Goal: Task Accomplishment & Management: Manage account settings

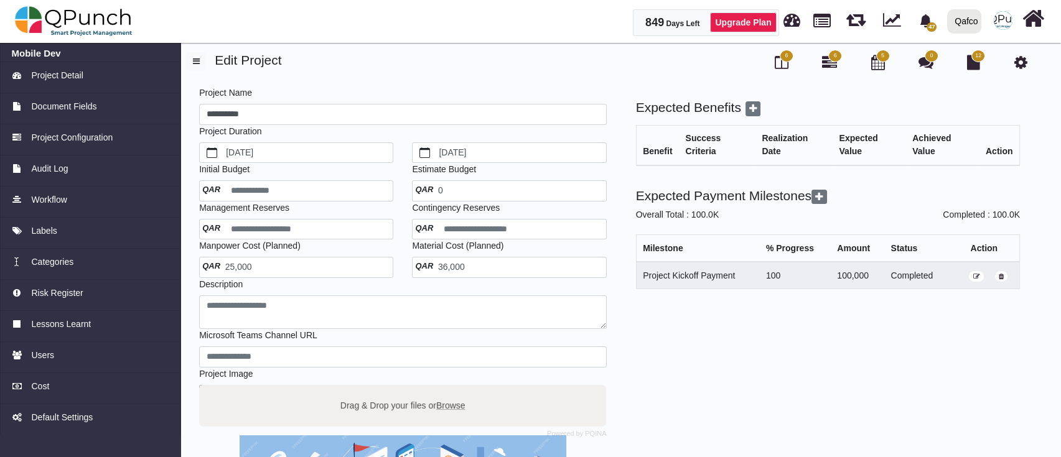
click at [496, 266] on div "36,000" at bounding box center [509, 267] width 194 height 21
click at [450, 263] on span "36,000" at bounding box center [441, 267] width 45 height 10
click at [481, 267] on div "36,000" at bounding box center [509, 267] width 194 height 21
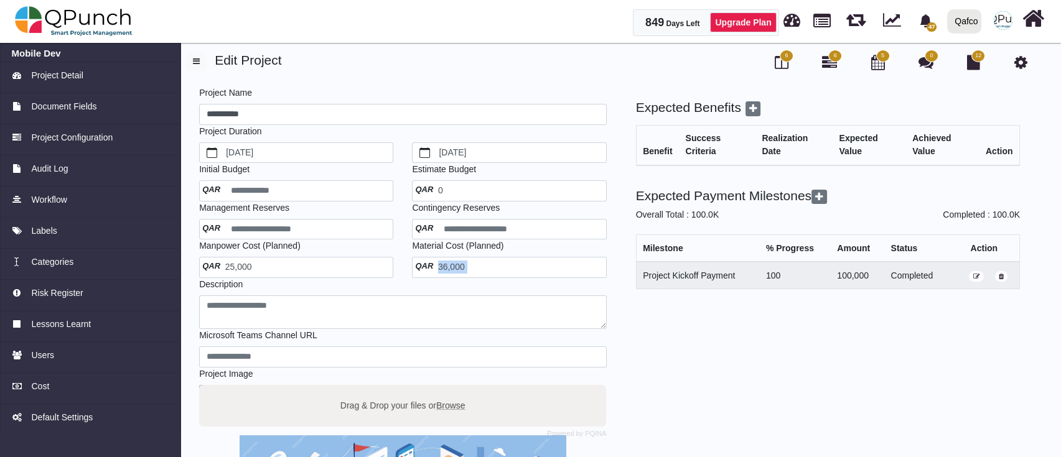
click at [478, 261] on div "36,000" at bounding box center [509, 267] width 194 height 21
click at [468, 262] on div "36,000" at bounding box center [509, 267] width 194 height 21
click at [455, 266] on span "36,000" at bounding box center [441, 267] width 45 height 10
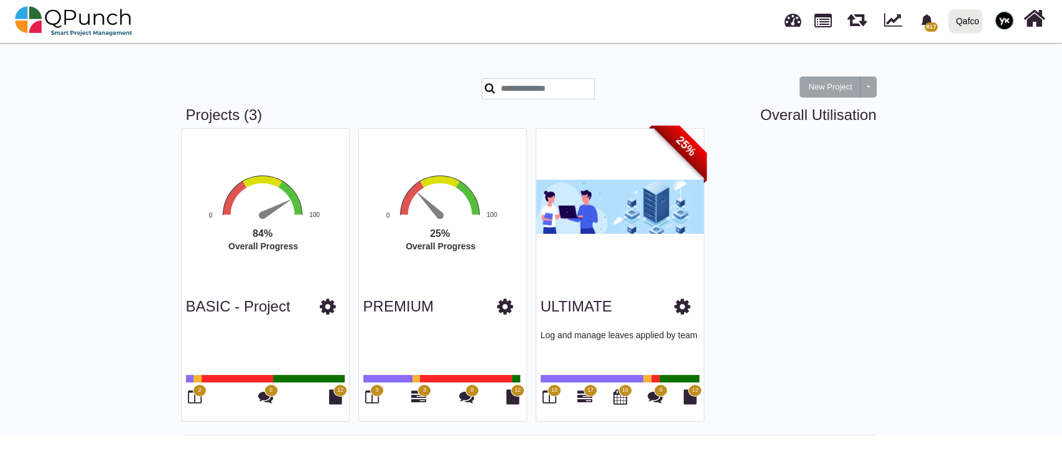
click at [1007, 3] on link at bounding box center [1004, 21] width 34 height 40
click at [980, 123] on link "Logout" at bounding box center [966, 126] width 108 height 17
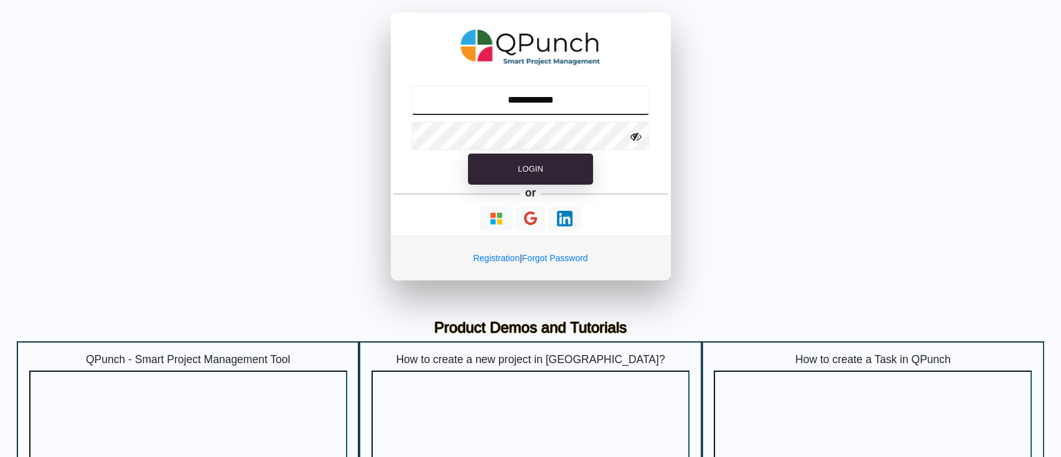
click at [613, 101] on input "**********" at bounding box center [530, 100] width 238 height 30
click at [513, 90] on input "**********" at bounding box center [530, 100] width 238 height 30
type input "**********"
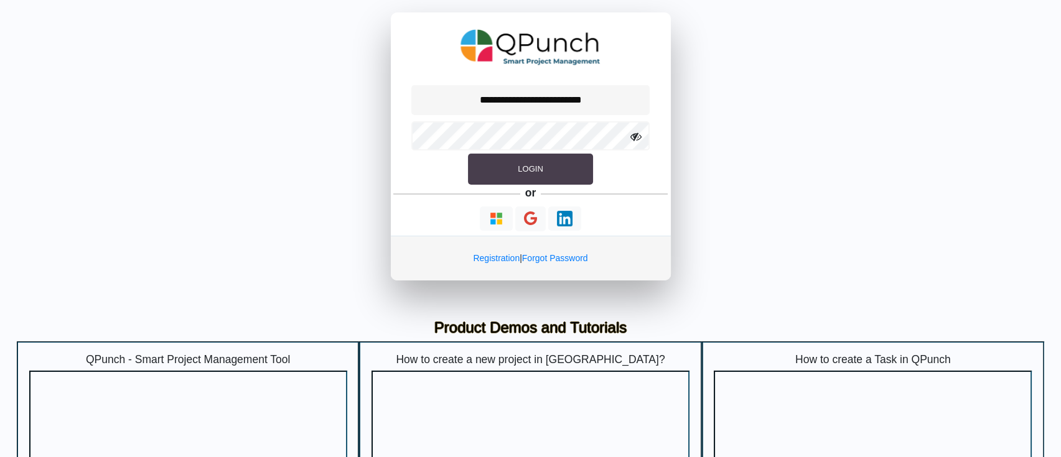
click at [566, 166] on button "Login" at bounding box center [530, 169] width 124 height 31
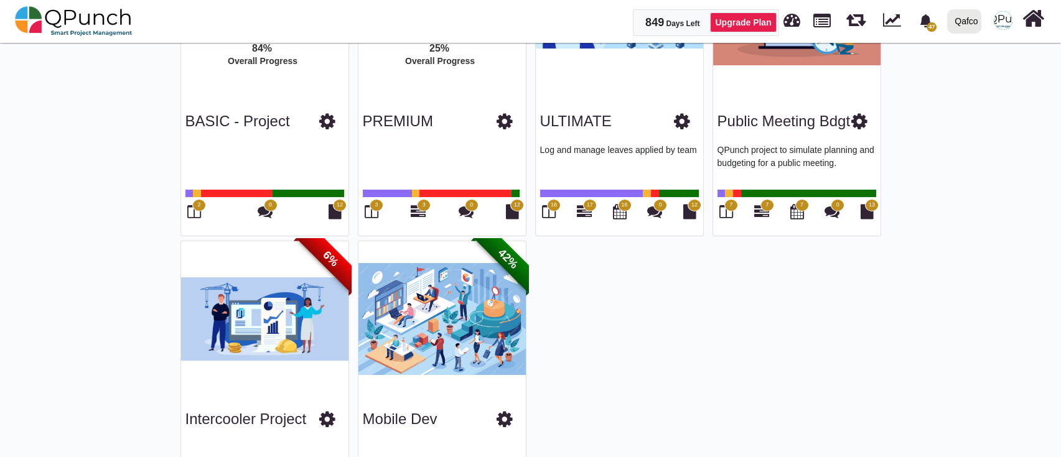
scroll to position [282, 0]
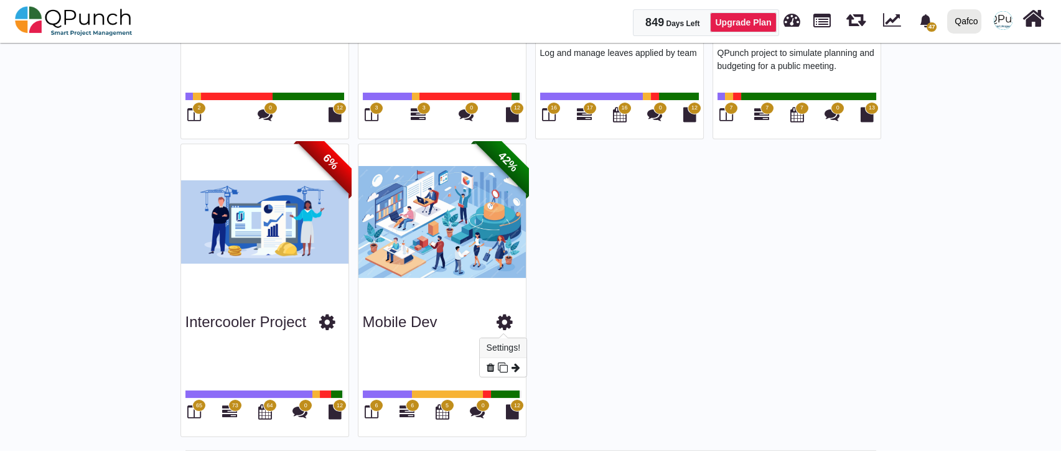
click at [512, 317] on icon at bounding box center [504, 322] width 16 height 19
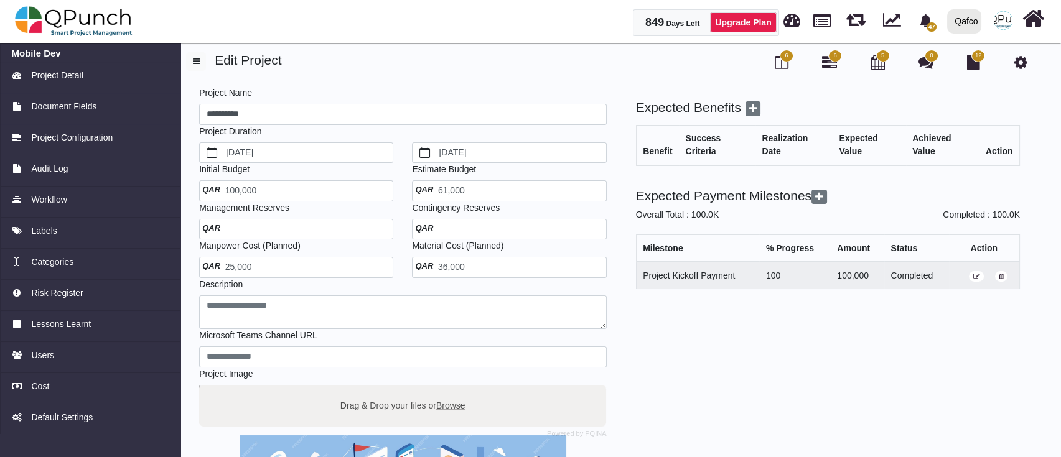
click at [521, 260] on div "36,000" at bounding box center [509, 267] width 194 height 21
click at [511, 259] on div "36,000" at bounding box center [509, 267] width 194 height 21
click at [494, 267] on div "36,000" at bounding box center [509, 267] width 194 height 21
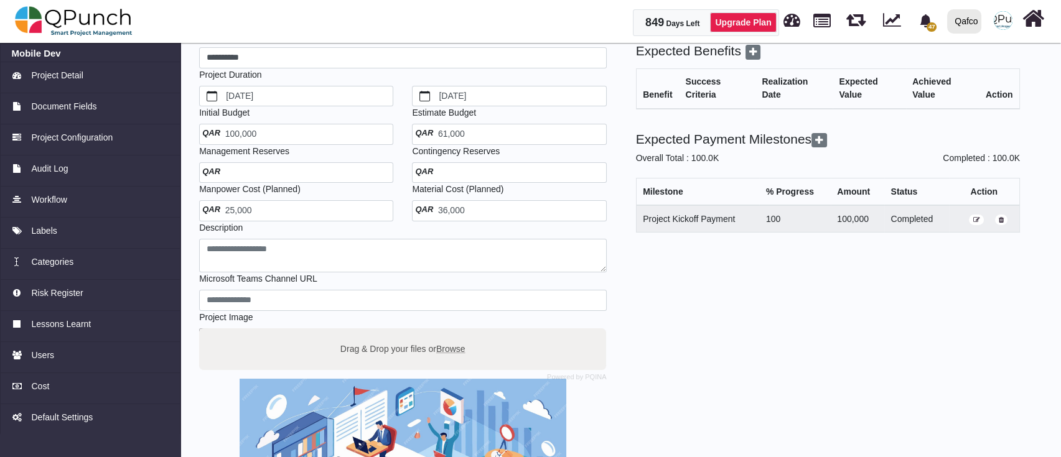
scroll to position [83, 0]
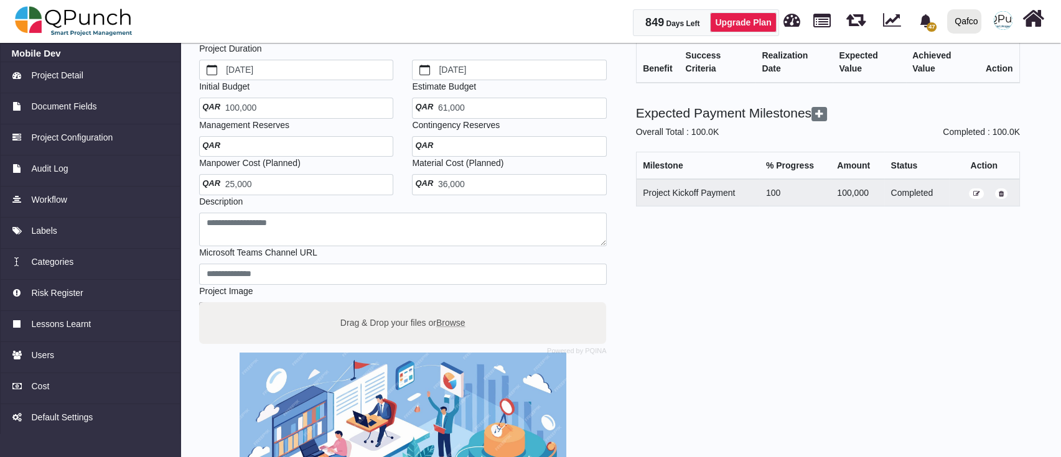
click at [448, 190] on div "36,000" at bounding box center [509, 184] width 194 height 21
click at [448, 188] on span "36,000" at bounding box center [441, 184] width 45 height 10
click at [449, 186] on span "36,000" at bounding box center [441, 184] width 45 height 10
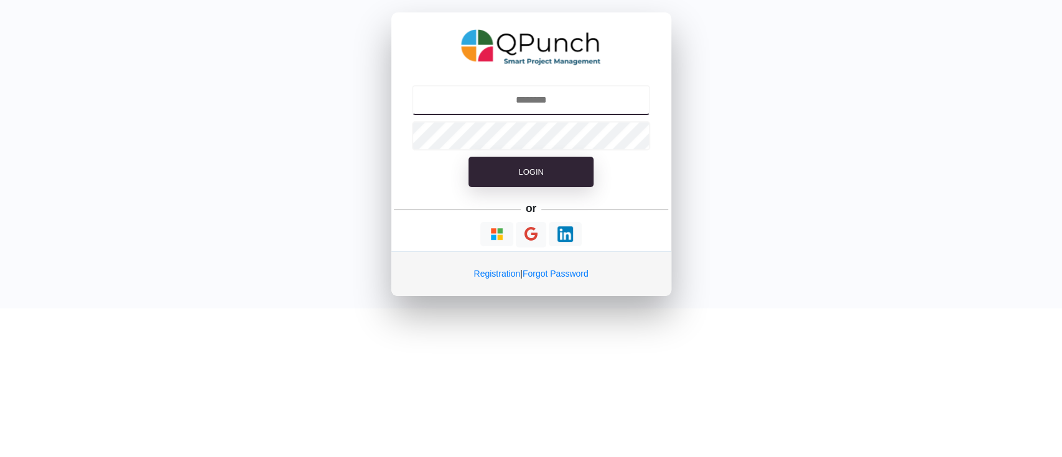
type input "**********"
drag, startPoint x: 740, startPoint y: 161, endPoint x: 657, endPoint y: 169, distance: 82.5
click at [737, 161] on div "**********" at bounding box center [531, 154] width 1062 height 309
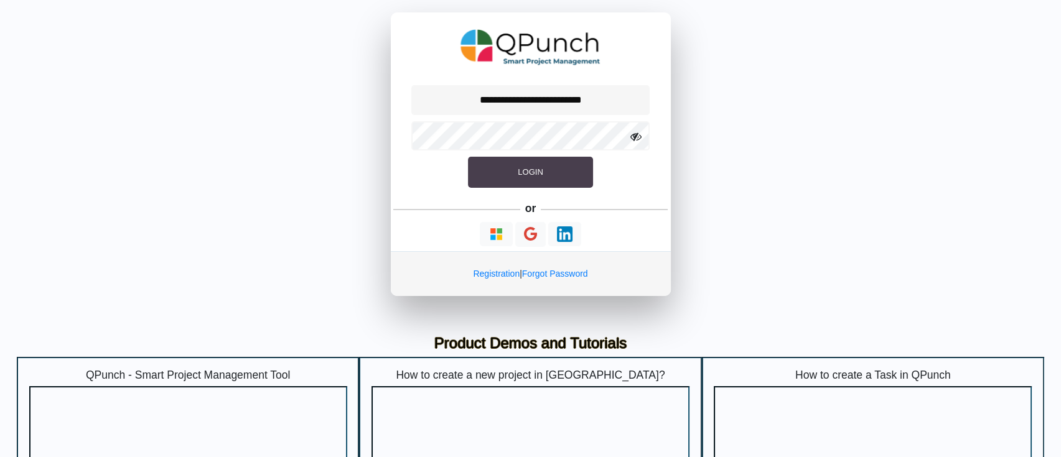
click at [527, 167] on span "Login" at bounding box center [529, 171] width 25 height 9
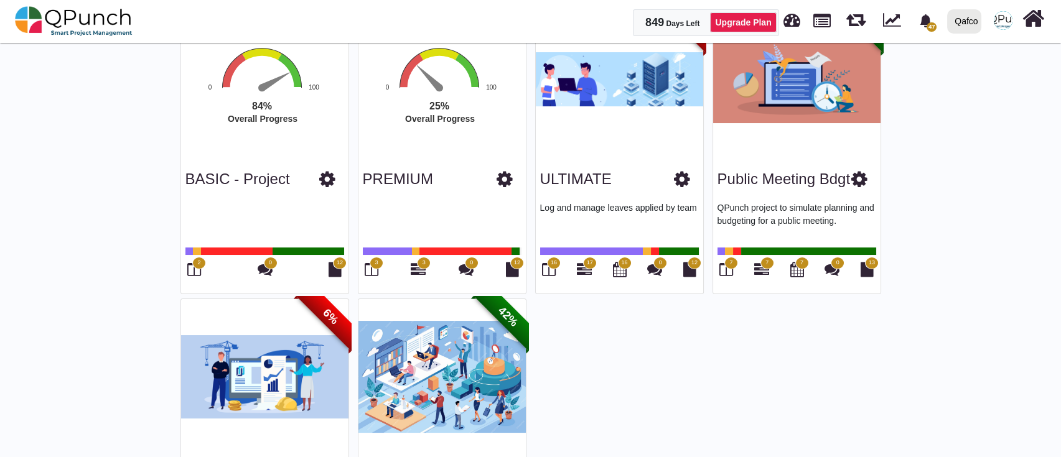
scroll to position [282, 0]
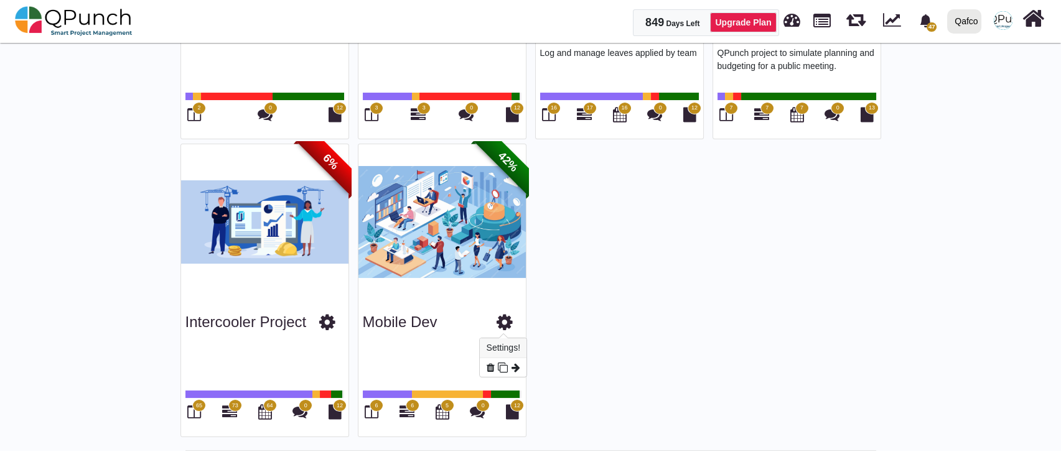
click at [508, 322] on icon at bounding box center [504, 322] width 16 height 19
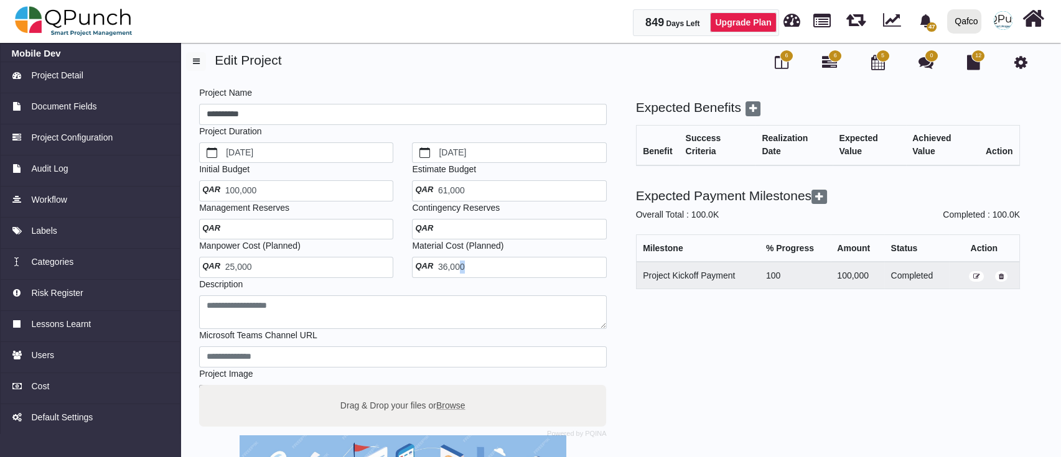
click at [458, 261] on div "36,000" at bounding box center [509, 267] width 194 height 21
click at [458, 262] on span "36,000" at bounding box center [441, 267] width 45 height 10
click at [306, 267] on div "25,000" at bounding box center [296, 267] width 194 height 21
click at [305, 266] on div "25,000" at bounding box center [296, 267] width 194 height 21
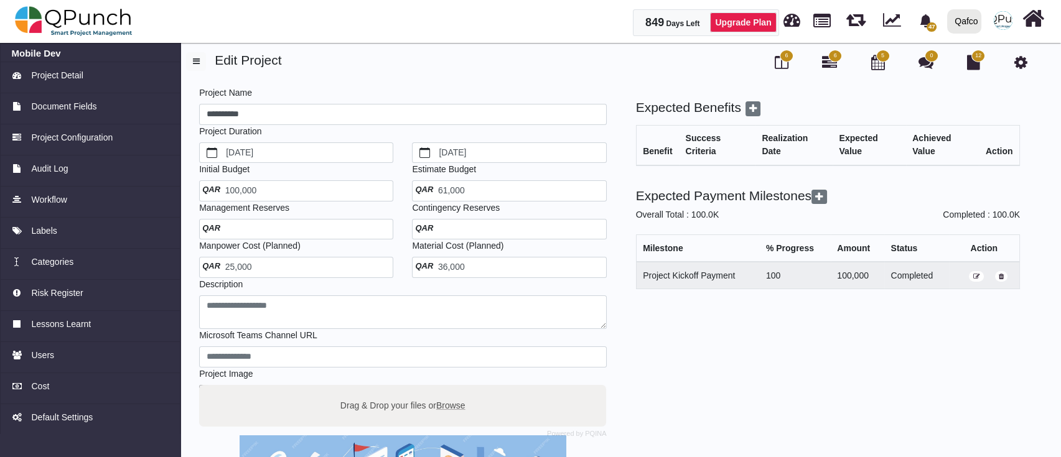
drag, startPoint x: 304, startPoint y: 266, endPoint x: 269, endPoint y: 276, distance: 36.2
click at [304, 265] on div "25,000" at bounding box center [296, 267] width 194 height 21
click at [242, 262] on span "25,000" at bounding box center [229, 267] width 45 height 10
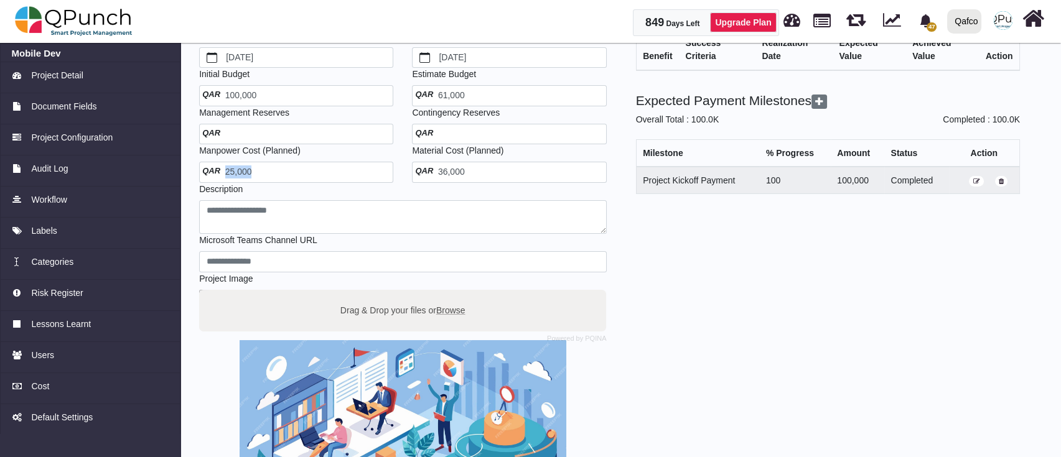
scroll to position [282, 0]
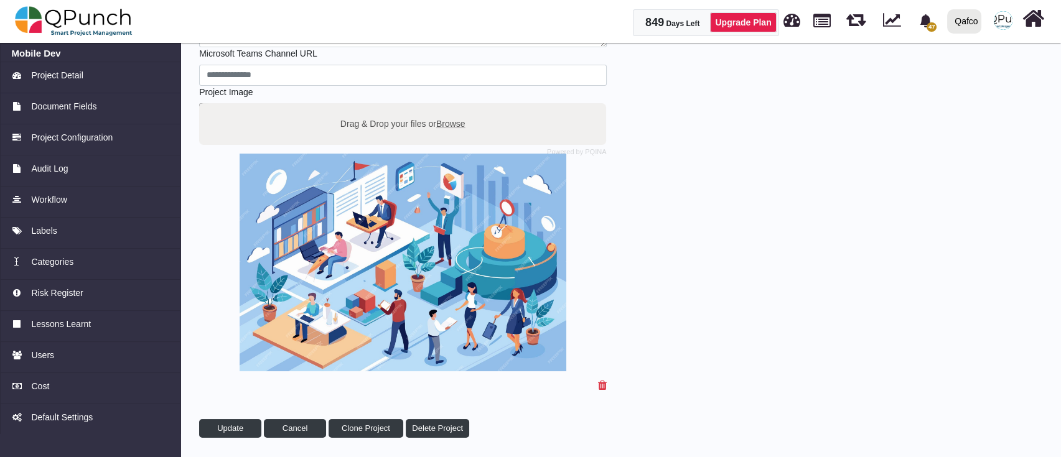
click at [100, 7] on img at bounding box center [74, 20] width 118 height 37
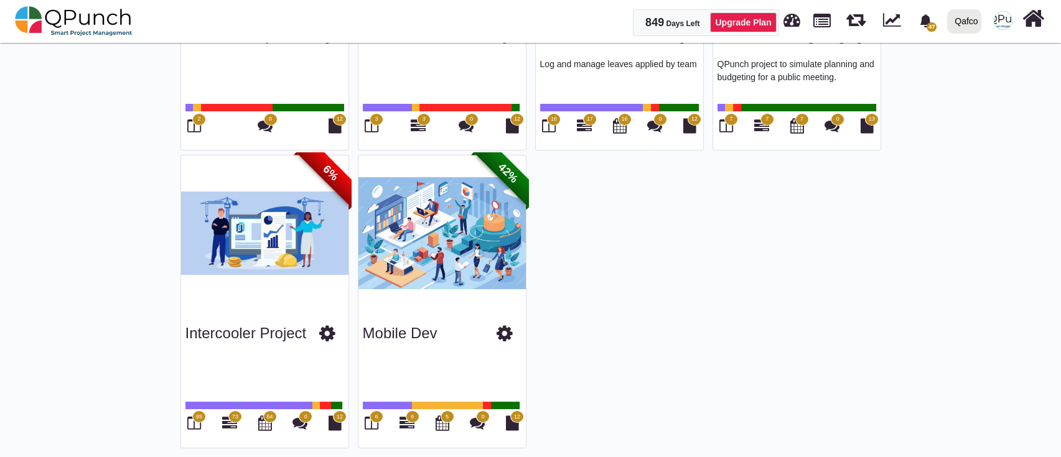
scroll to position [282, 0]
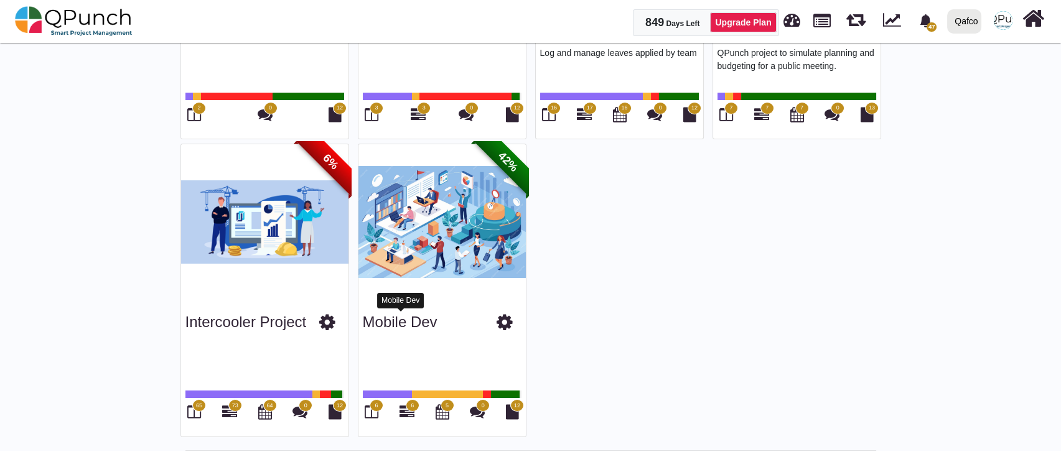
click at [412, 321] on link "Mobile Dev" at bounding box center [400, 321] width 75 height 17
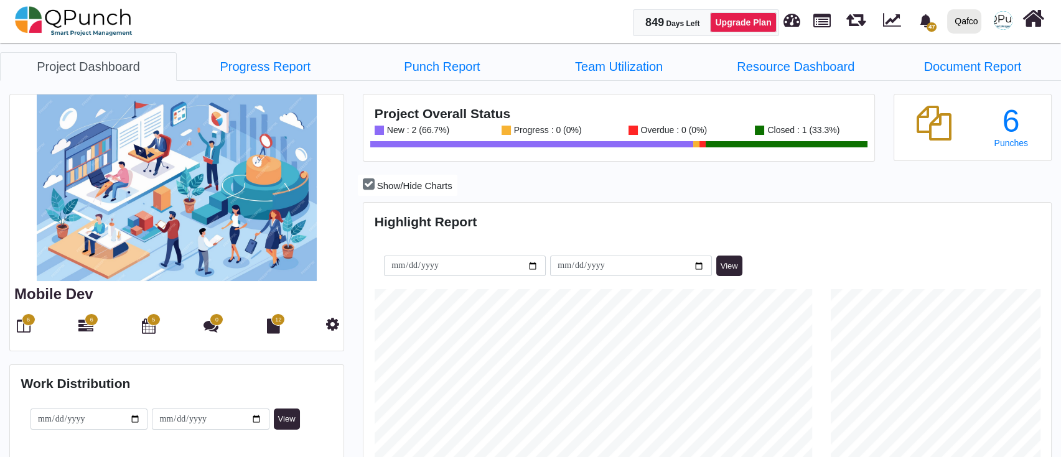
scroll to position [218, 228]
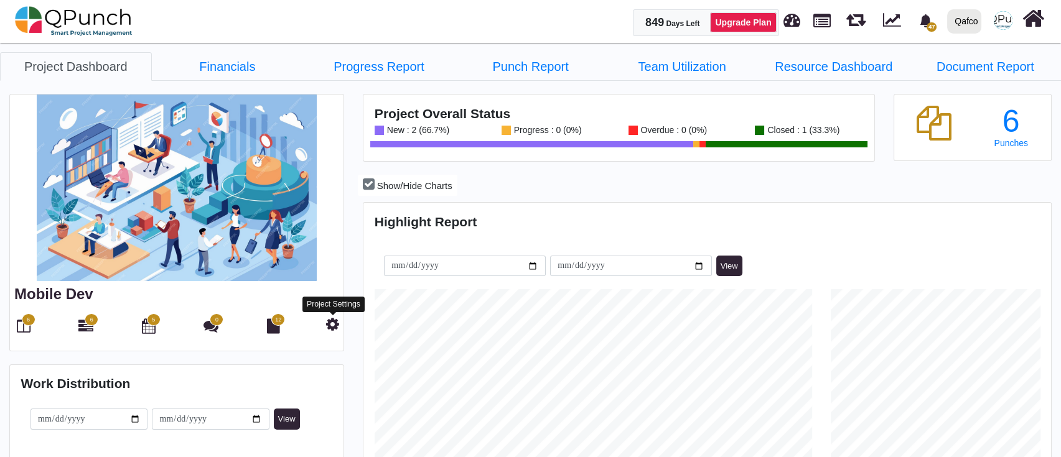
click at [335, 320] on icon at bounding box center [332, 324] width 13 height 15
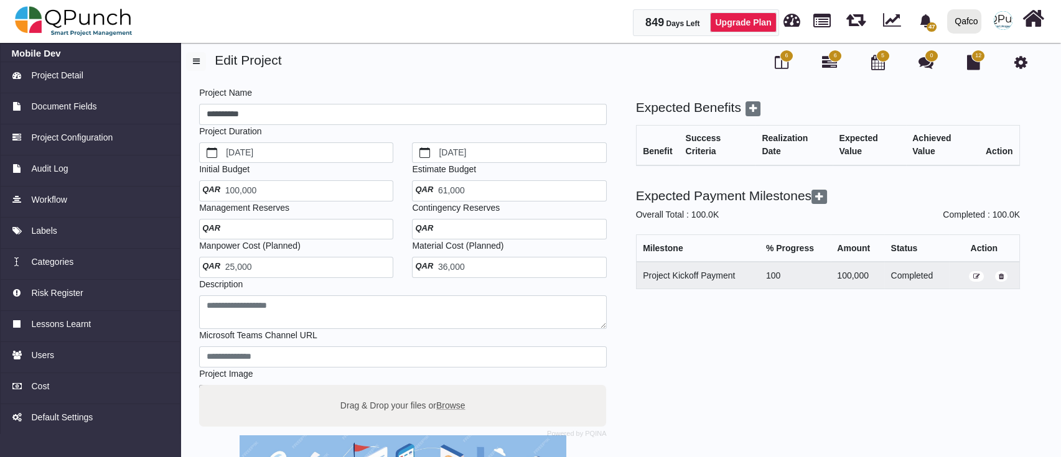
click at [459, 262] on span "36,000" at bounding box center [441, 267] width 45 height 10
click at [463, 267] on span "36,000" at bounding box center [441, 267] width 45 height 10
click at [439, 271] on span "36,000" at bounding box center [441, 267] width 45 height 10
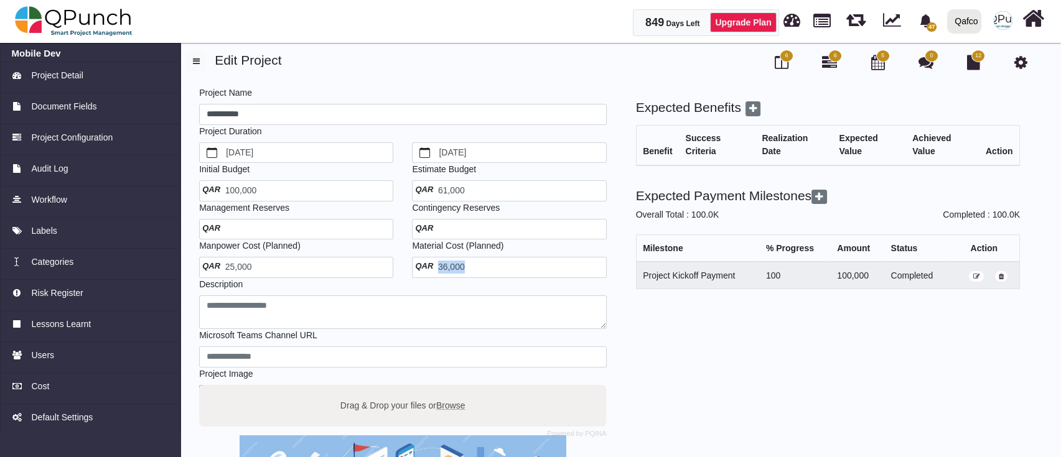
click at [439, 271] on span "36,000" at bounding box center [441, 267] width 45 height 10
click at [465, 267] on div "36,000" at bounding box center [509, 267] width 194 height 21
click at [456, 268] on span "36,000" at bounding box center [441, 267] width 45 height 10
drag, startPoint x: 457, startPoint y: 268, endPoint x: 437, endPoint y: 268, distance: 19.3
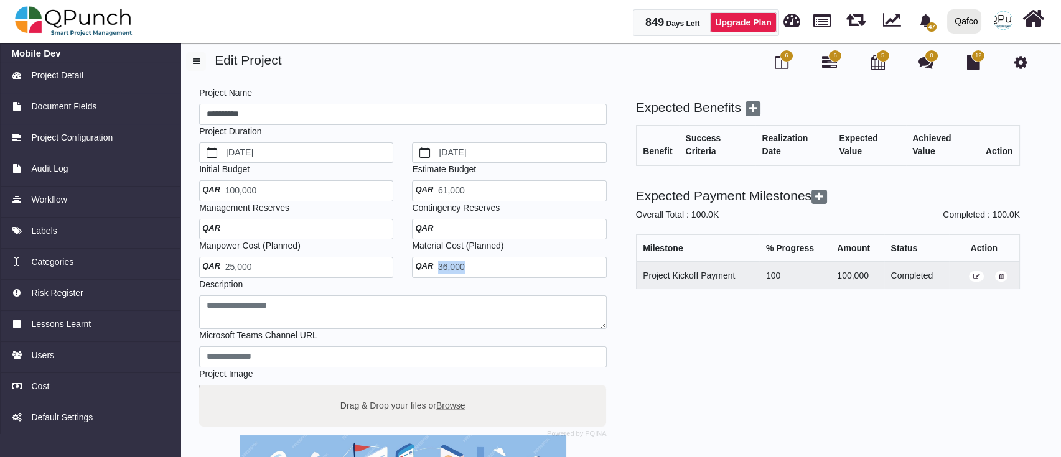
click at [453, 268] on span "36,000" at bounding box center [441, 267] width 45 height 10
drag, startPoint x: 248, startPoint y: 264, endPoint x: 245, endPoint y: 249, distance: 15.9
click at [245, 259] on div "25,000" at bounding box center [296, 267] width 194 height 21
click at [246, 233] on div at bounding box center [296, 229] width 194 height 21
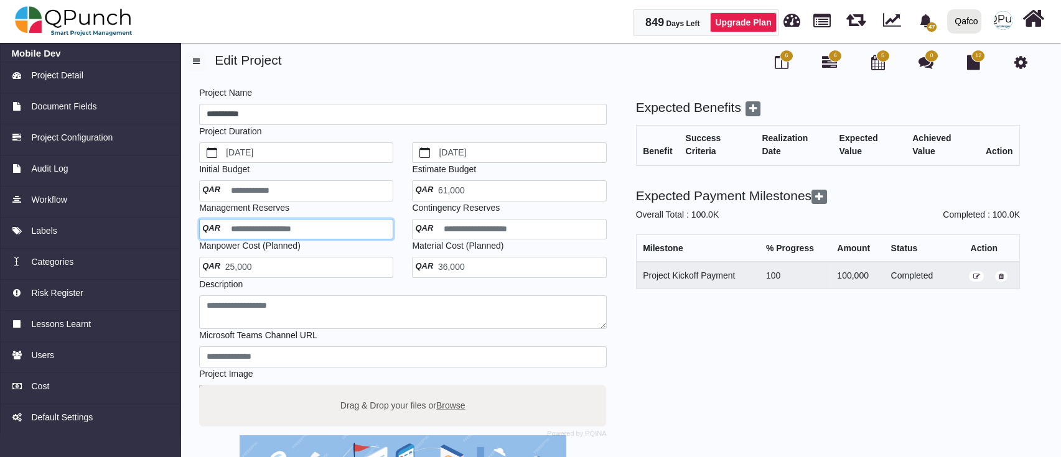
click at [247, 230] on input "number" at bounding box center [296, 229] width 194 height 21
type input "*"
click at [443, 271] on span "36,000" at bounding box center [441, 267] width 45 height 10
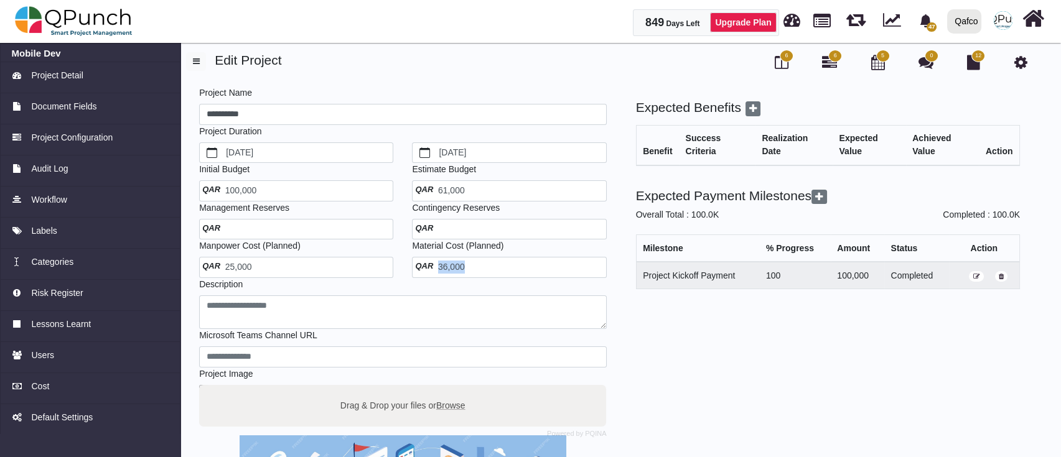
click at [443, 271] on span "36,000" at bounding box center [441, 267] width 45 height 10
click at [460, 267] on span "36,000" at bounding box center [441, 267] width 45 height 10
drag, startPoint x: 460, startPoint y: 267, endPoint x: 452, endPoint y: 270, distance: 8.5
click at [458, 269] on span "36,000" at bounding box center [441, 267] width 45 height 10
drag, startPoint x: 452, startPoint y: 271, endPoint x: 420, endPoint y: 269, distance: 31.8
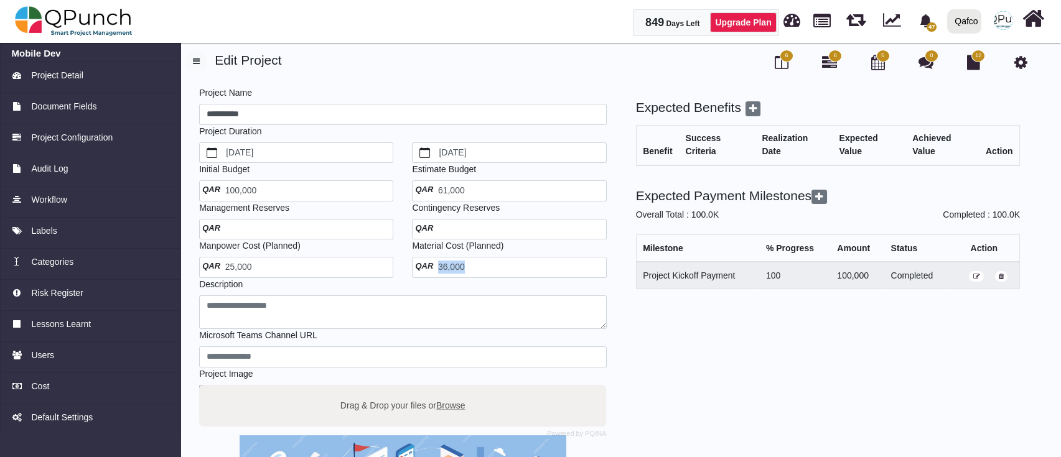
click at [420, 269] on span "36,000" at bounding box center [441, 267] width 45 height 10
click at [453, 264] on span "36,000" at bounding box center [441, 267] width 45 height 10
click at [452, 264] on span "36,000" at bounding box center [441, 267] width 45 height 10
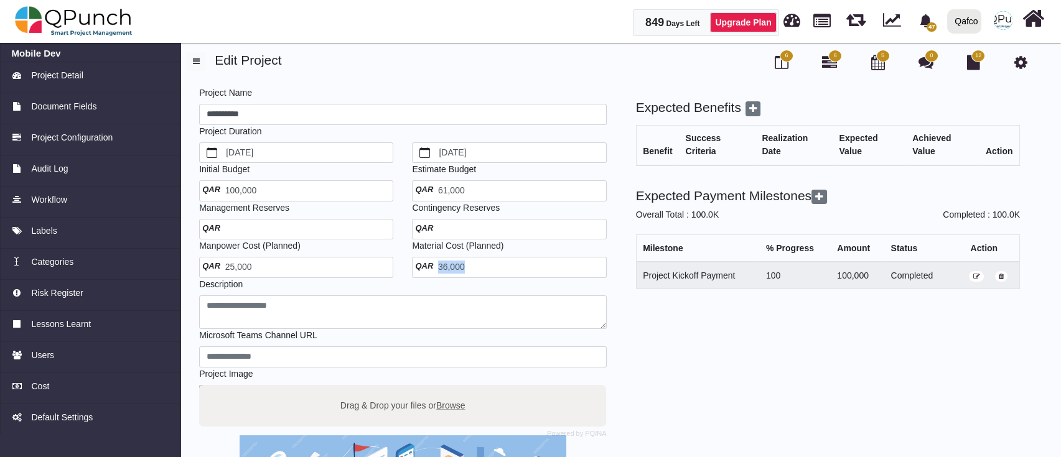
click at [448, 263] on span "36,000" at bounding box center [441, 267] width 45 height 10
click at [281, 182] on div "100,000" at bounding box center [296, 190] width 194 height 21
click at [272, 192] on input "******" at bounding box center [296, 190] width 194 height 21
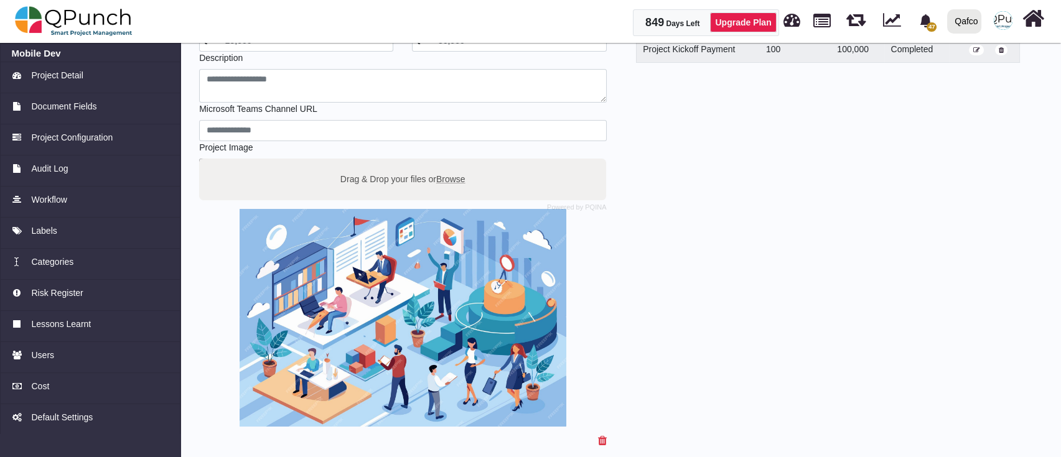
scroll to position [282, 0]
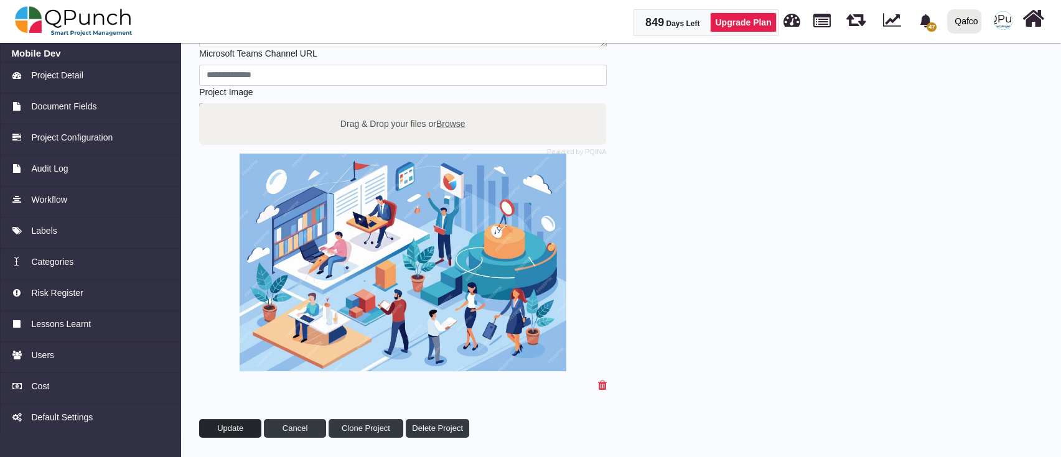
click at [241, 426] on span "Update" at bounding box center [230, 428] width 26 height 9
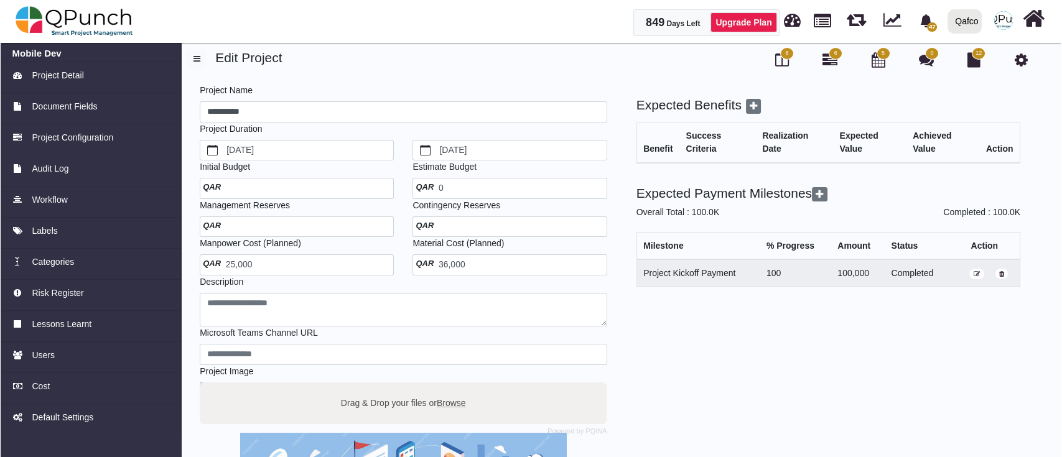
scroll to position [0, 0]
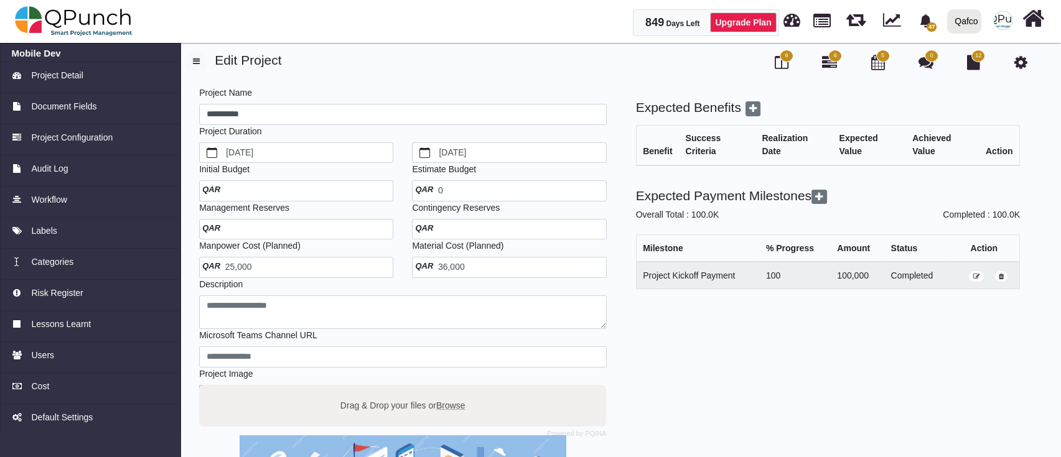
click at [340, 228] on div at bounding box center [296, 229] width 194 height 21
click at [340, 228] on input "number" at bounding box center [296, 229] width 194 height 21
type input "*****"
click at [461, 231] on div at bounding box center [509, 229] width 194 height 21
click at [471, 225] on input "number" at bounding box center [509, 229] width 194 height 21
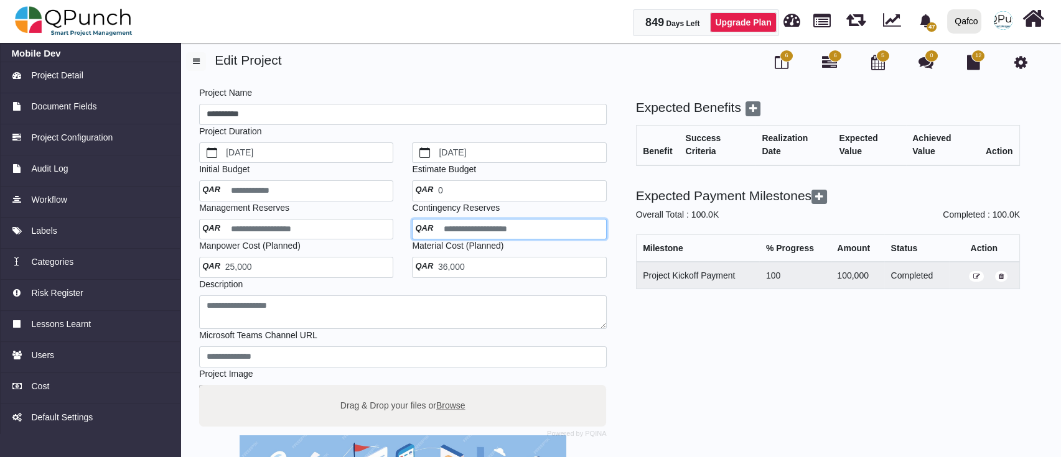
type input "*****"
click at [647, 305] on div "Expected Benefits Benefit Success Criteria Realization Date Expected Value Achi…" at bounding box center [816, 410] width 413 height 620
click at [453, 188] on div "0" at bounding box center [509, 190] width 194 height 21
drag, startPoint x: 175, startPoint y: 224, endPoint x: 199, endPoint y: 224, distance: 24.3
click at [175, 224] on link "Labels" at bounding box center [90, 233] width 180 height 31
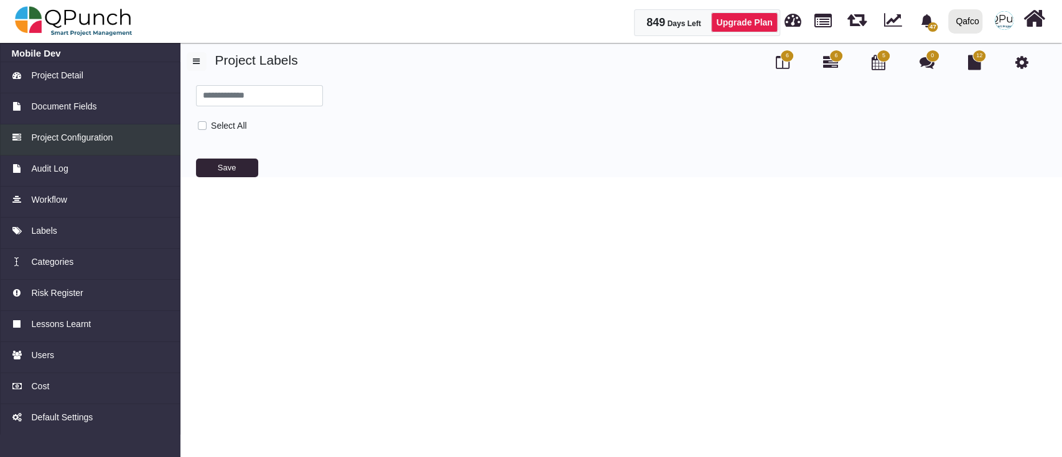
click at [103, 140] on span "Project Configuration" at bounding box center [71, 137] width 81 height 13
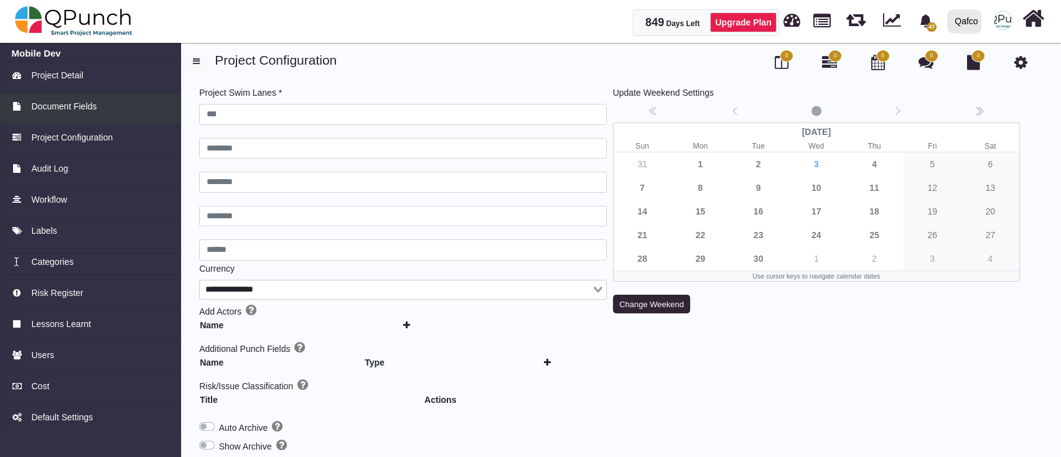
type input "***"
type input "********"
type input "******"
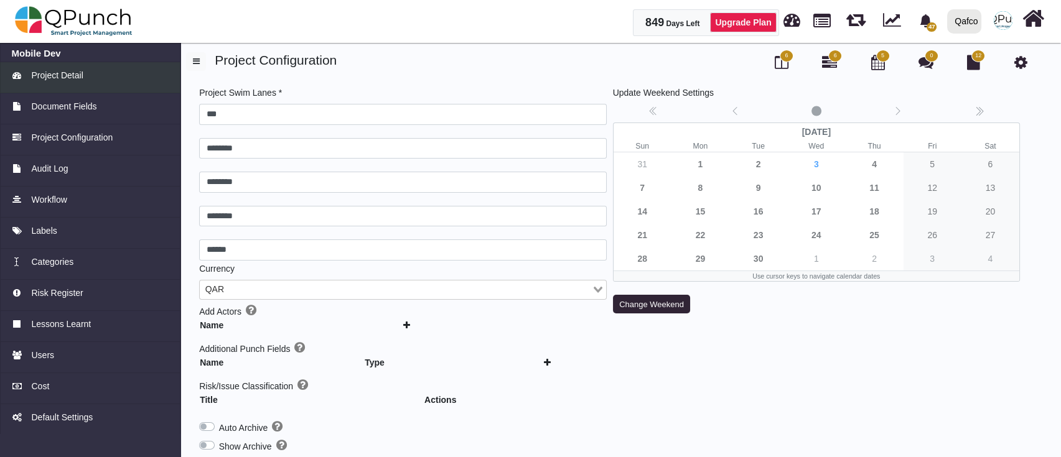
click at [88, 77] on div "Project Detail" at bounding box center [90, 75] width 157 height 13
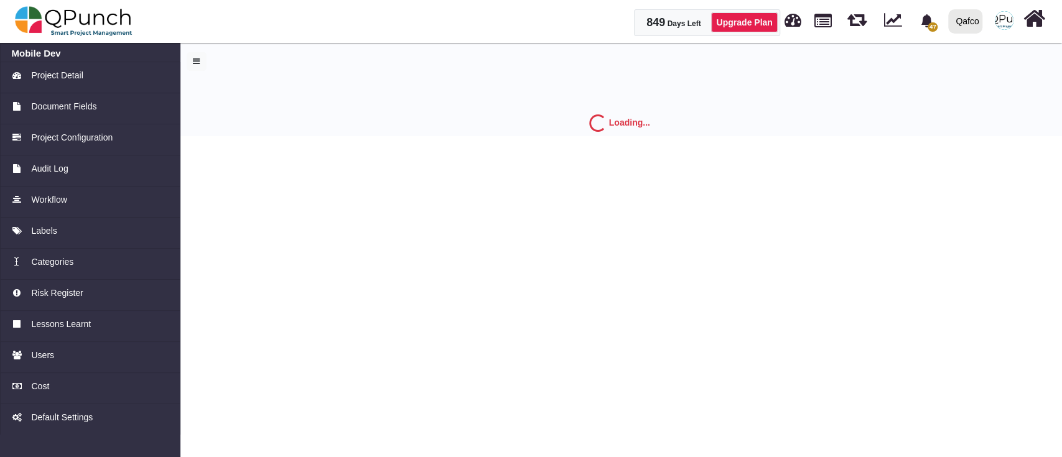
click at [272, 57] on div "Loading..." at bounding box center [619, 87] width 884 height 97
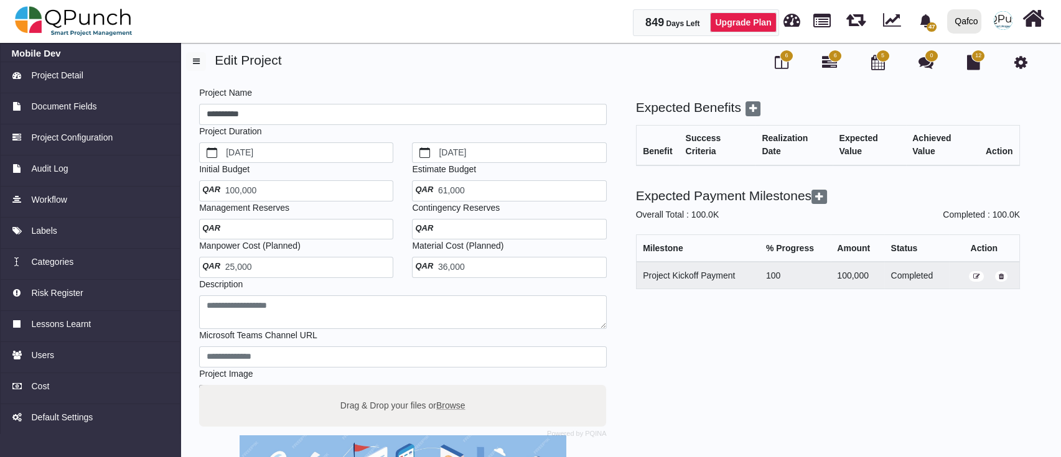
click at [264, 192] on div "100,000" at bounding box center [296, 190] width 194 height 21
click at [253, 188] on input "******" at bounding box center [296, 190] width 194 height 21
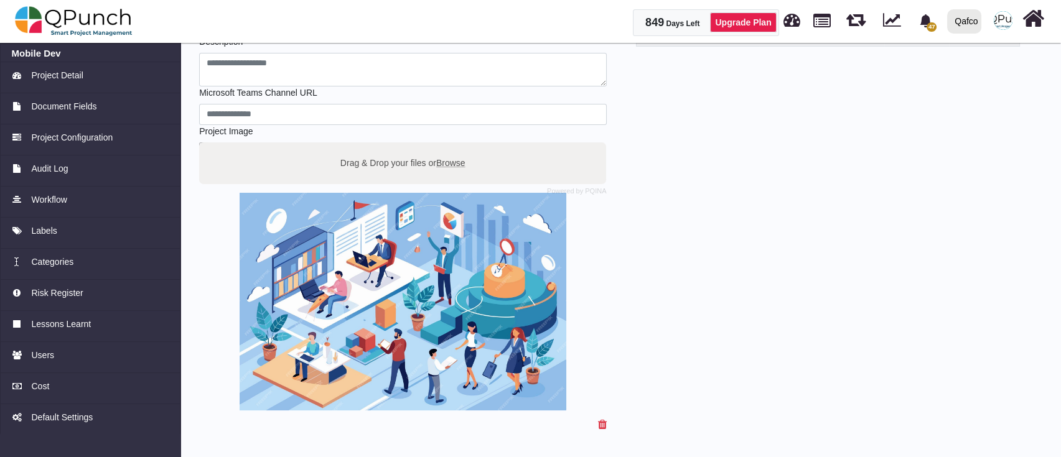
scroll to position [282, 0]
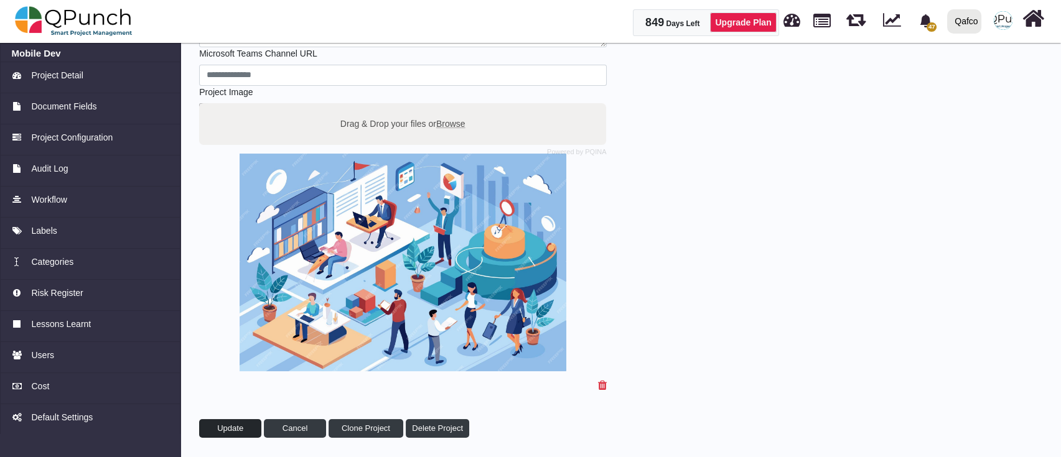
click at [230, 424] on span "Update" at bounding box center [230, 428] width 26 height 9
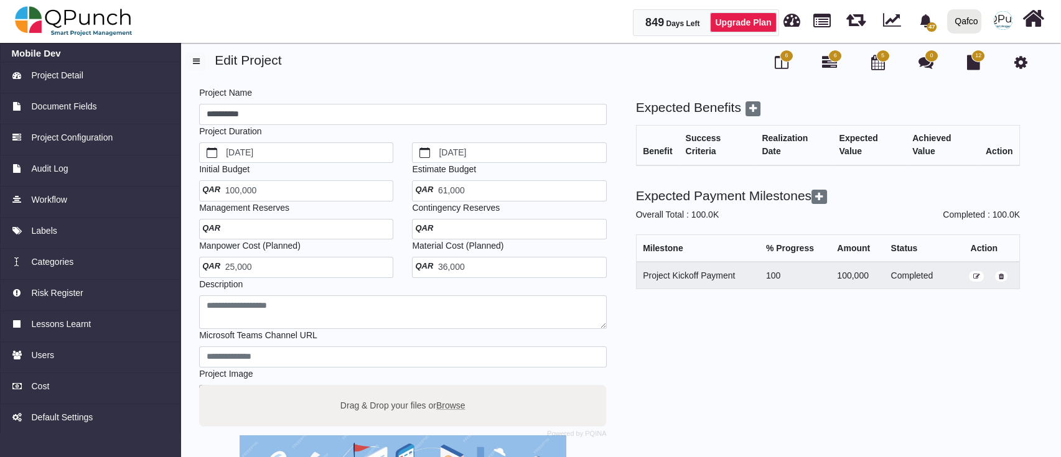
click at [926, 102] on h4 "Expected Benefits" at bounding box center [828, 108] width 384 height 17
click at [299, 225] on div at bounding box center [296, 229] width 194 height 21
click at [293, 231] on input "number" at bounding box center [296, 229] width 194 height 21
type input "*****"
click at [475, 229] on div at bounding box center [509, 229] width 194 height 21
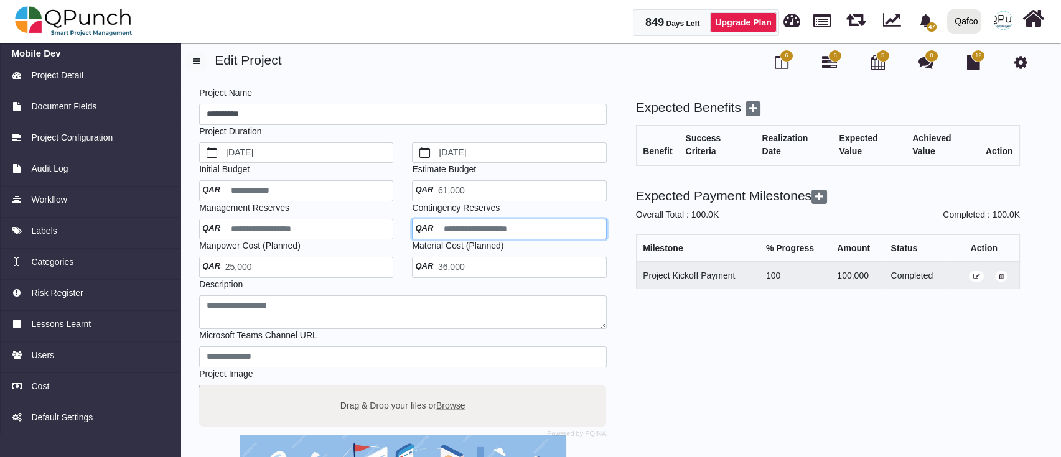
click at [475, 229] on input "number" at bounding box center [509, 229] width 194 height 21
type input "*****"
click at [582, 236] on input "*****" at bounding box center [509, 229] width 194 height 21
click at [611, 246] on div "Expected Benefits Benefit Success Criteria Realization Date Expected Value Achi…" at bounding box center [816, 410] width 413 height 620
click at [359, 182] on div "100,000" at bounding box center [296, 190] width 194 height 21
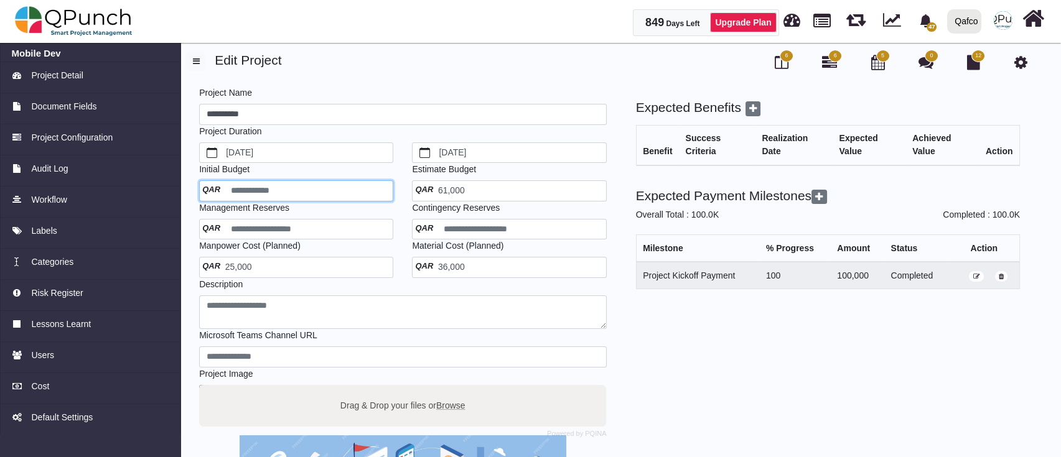
click at [318, 192] on input "******" at bounding box center [296, 190] width 194 height 21
type input "*"
click at [394, 202] on div "Management Reserves QAR *****" at bounding box center [296, 221] width 213 height 39
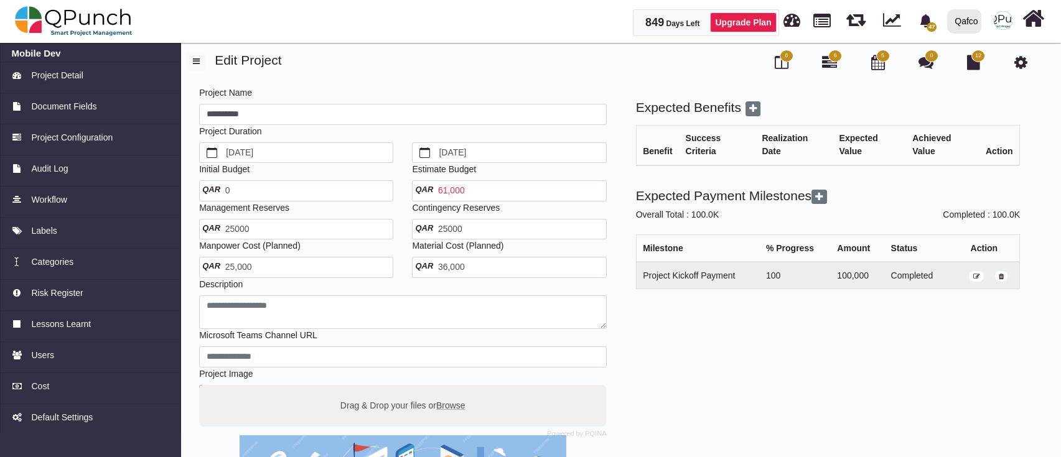
scroll to position [282, 0]
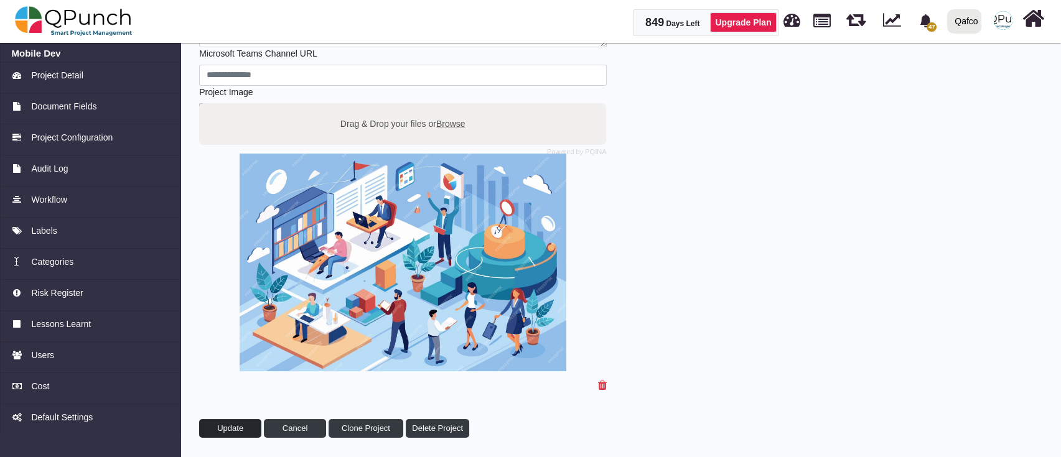
click at [228, 424] on span "Update" at bounding box center [230, 428] width 26 height 9
click at [76, 77] on span "Project Detail" at bounding box center [57, 75] width 52 height 13
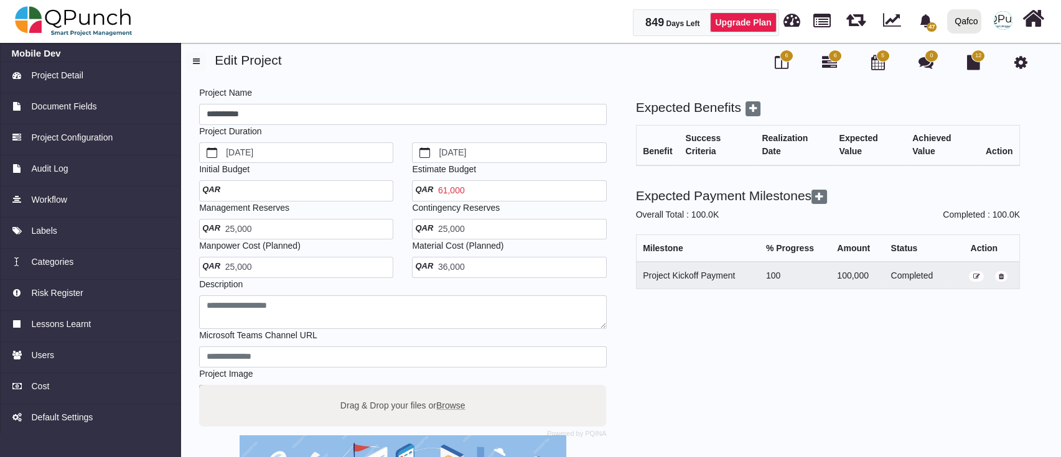
click at [463, 190] on div "61,000" at bounding box center [509, 190] width 194 height 21
click at [454, 192] on span "61,000" at bounding box center [441, 190] width 45 height 10
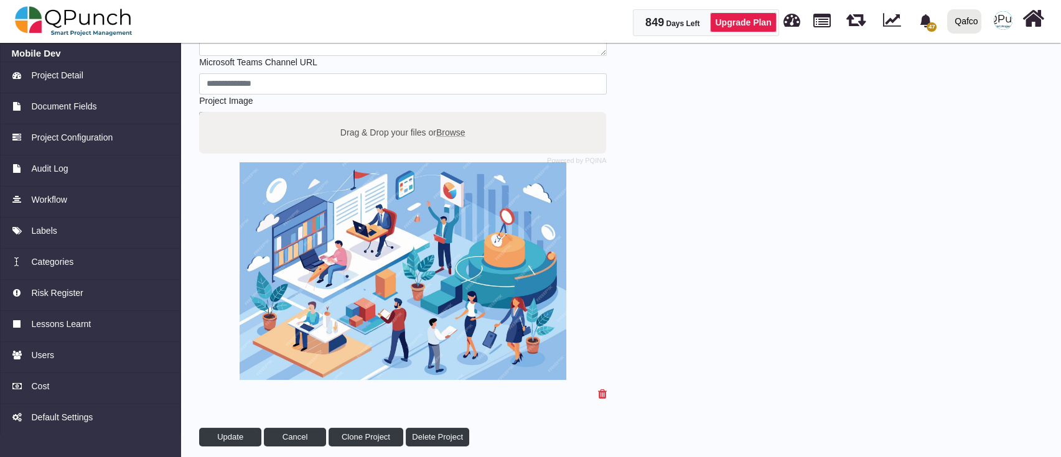
scroll to position [282, 0]
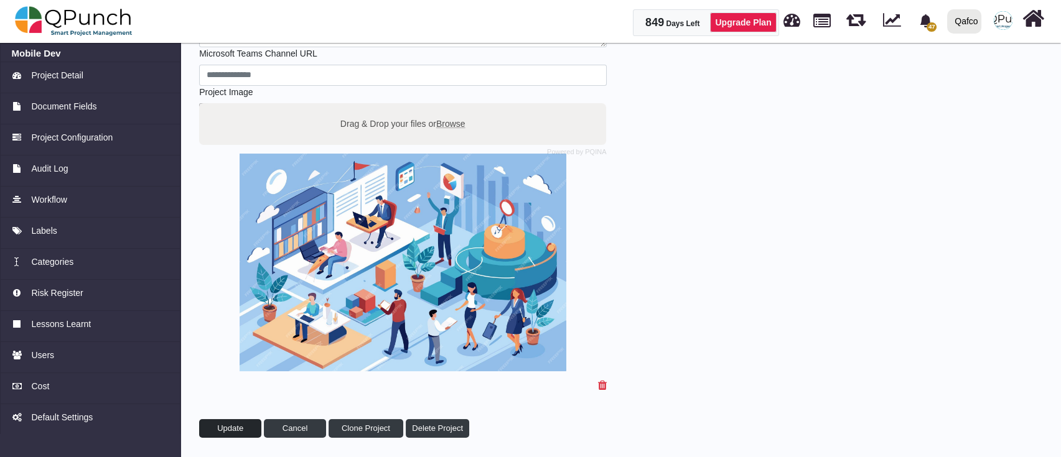
click at [214, 427] on button "Update" at bounding box center [230, 428] width 62 height 19
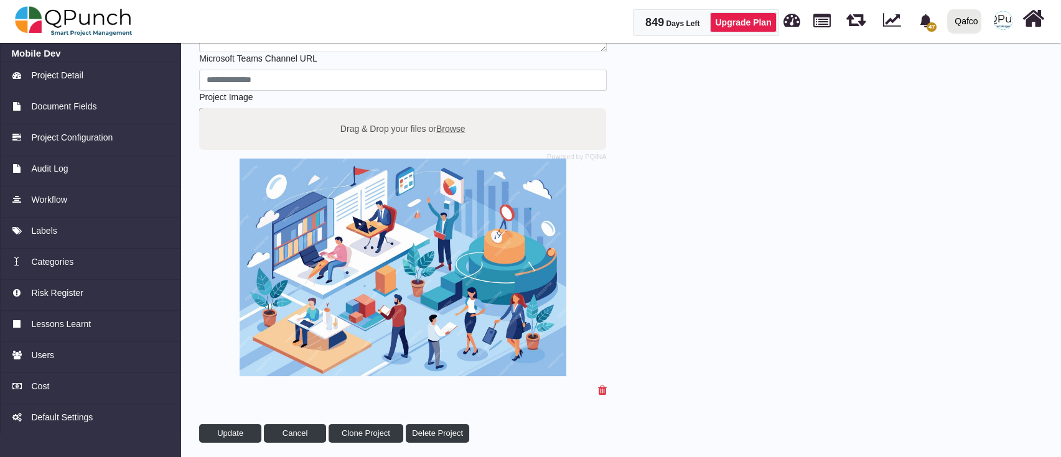
scroll to position [282, 0]
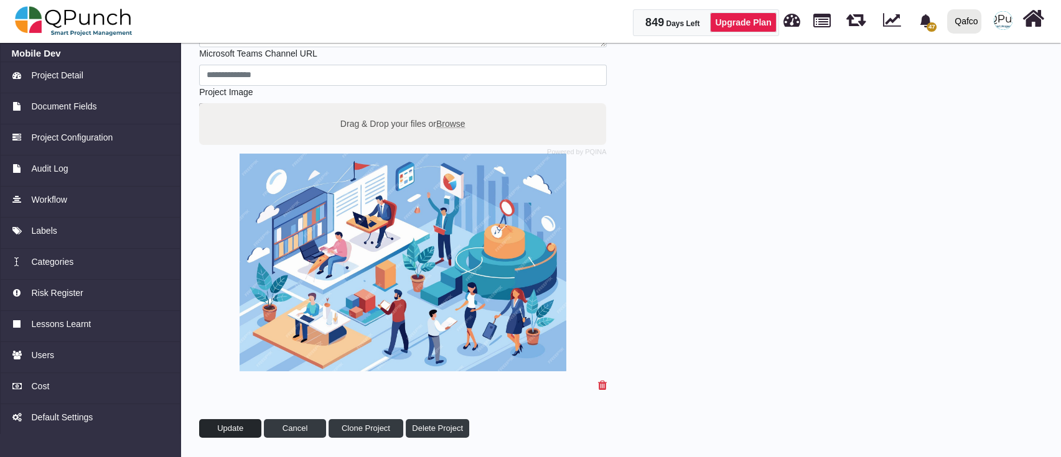
click at [231, 429] on span "Update" at bounding box center [230, 428] width 26 height 9
click at [225, 425] on span "Update" at bounding box center [230, 428] width 26 height 9
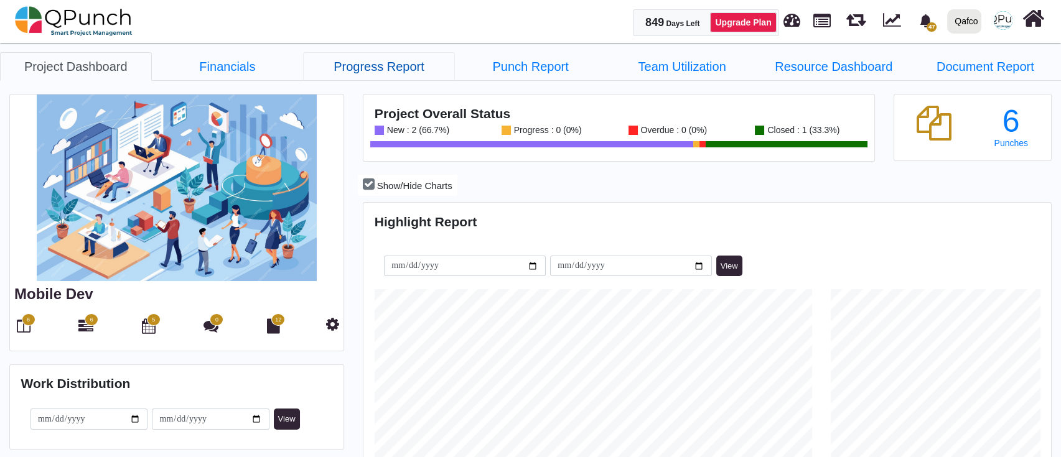
scroll to position [218, 228]
click at [236, 78] on link "Financials" at bounding box center [228, 66] width 152 height 29
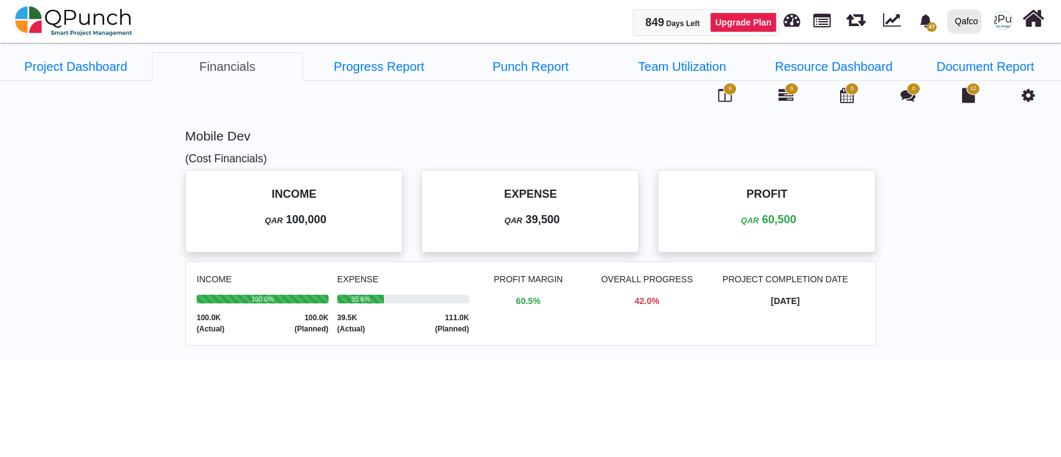
click at [345, 229] on div "INCOME QAR 100,000" at bounding box center [294, 211] width 208 height 73
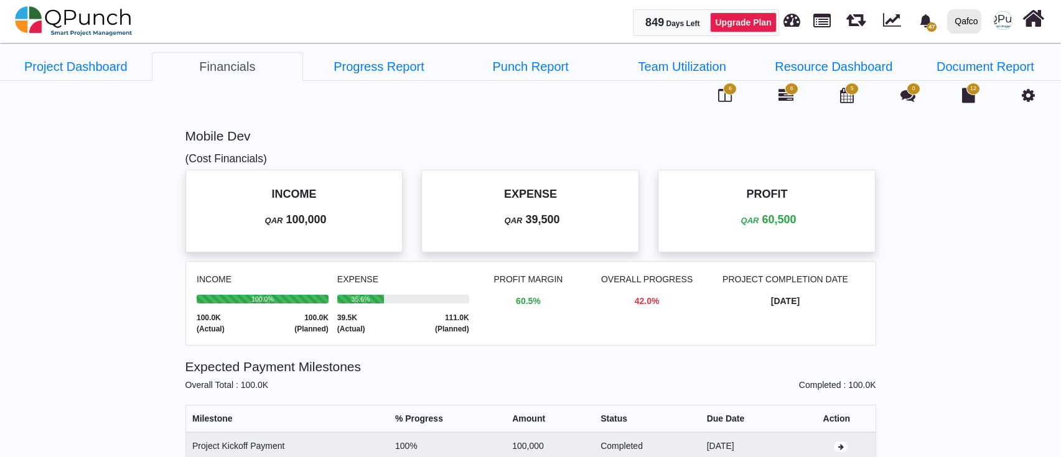
click at [471, 211] on p "QAR 39,500" at bounding box center [530, 219] width 186 height 17
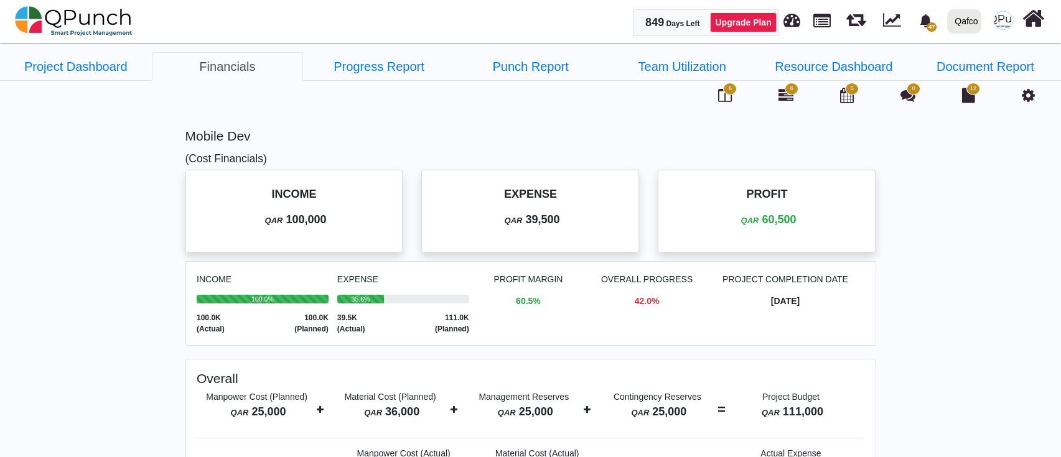
click at [495, 216] on p "QAR 39,500" at bounding box center [530, 219] width 186 height 17
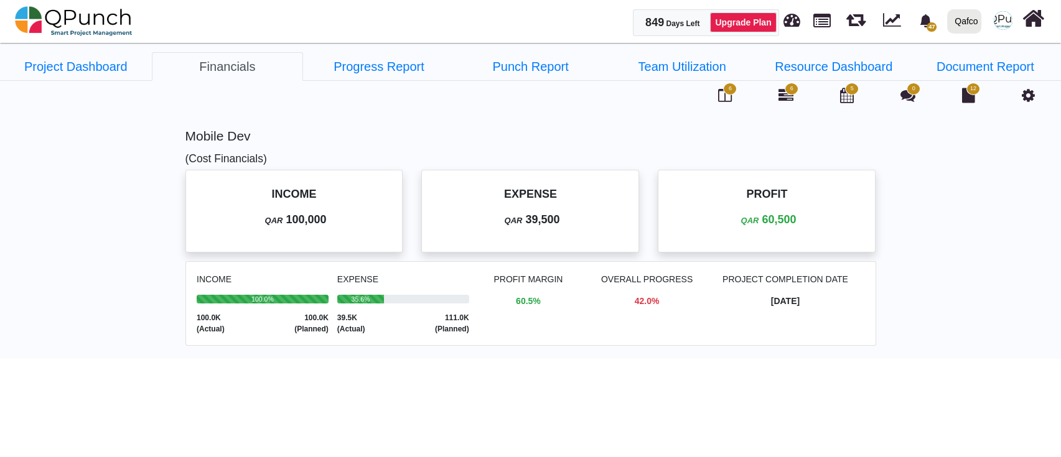
drag, startPoint x: 534, startPoint y: 165, endPoint x: 536, endPoint y: 182, distance: 16.3
click at [533, 167] on div "Mobile Dev (Cost Financials) INCOME QAR 100,000 EXPENSE QAR 39,500 PROFIT QAR 6…" at bounding box center [530, 238] width 690 height 239
click at [537, 195] on p "EXPENSE" at bounding box center [530, 194] width 186 height 17
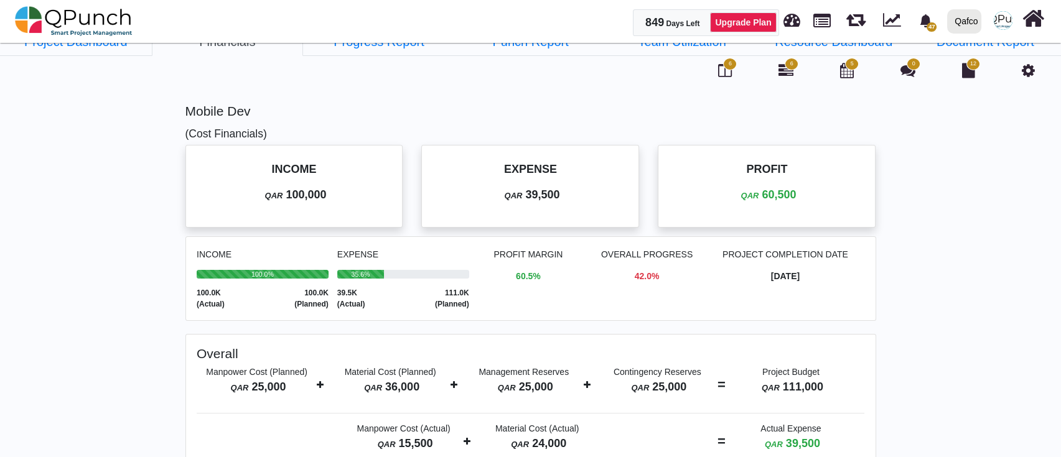
scroll to position [40, 0]
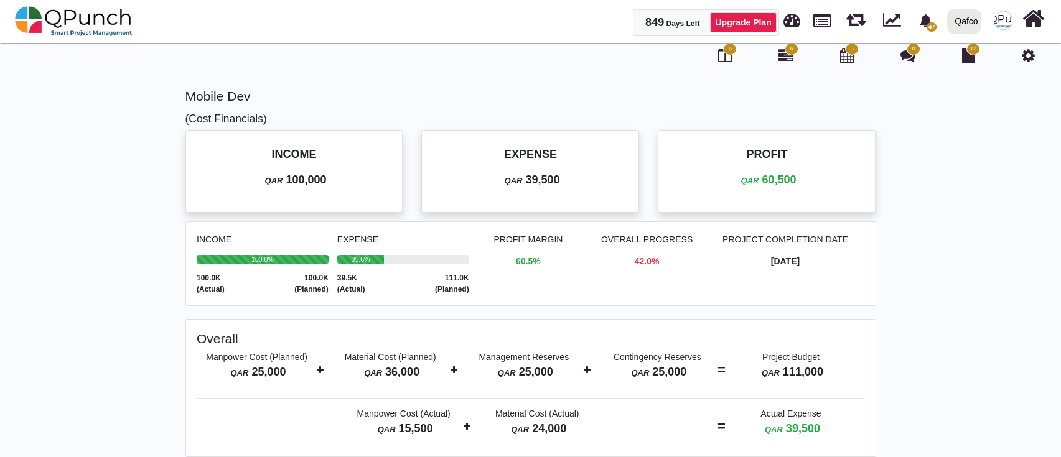
click at [101, 212] on div "Financial Project Dashboard Financials Progress Report Punch Report Team Utiliz…" at bounding box center [530, 234] width 1061 height 445
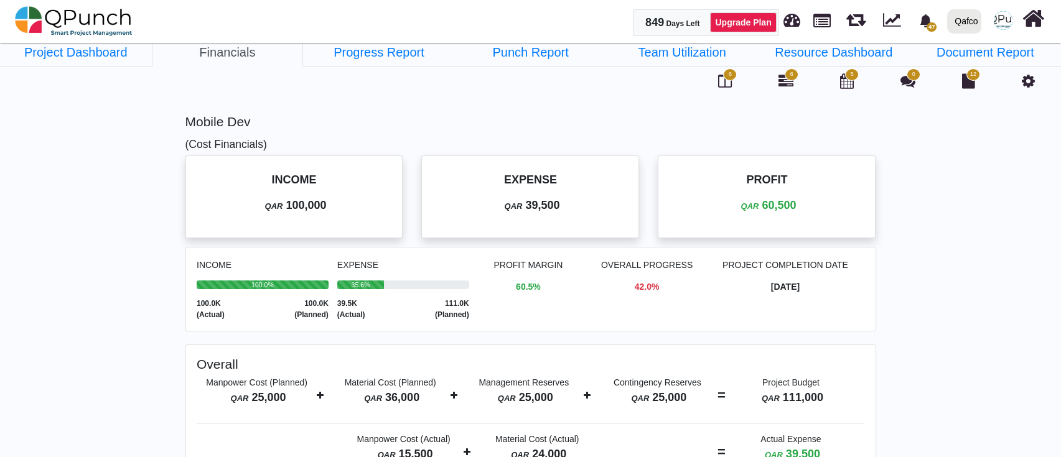
scroll to position [0, 0]
